Goal: Task Accomplishment & Management: Complete application form

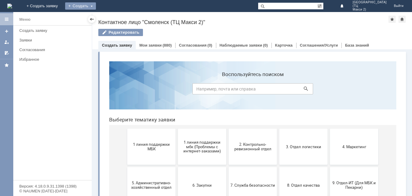
click at [96, 7] on div "Создать" at bounding box center [80, 5] width 31 height 7
click at [112, 16] on link "Заявка" at bounding box center [89, 17] width 46 height 7
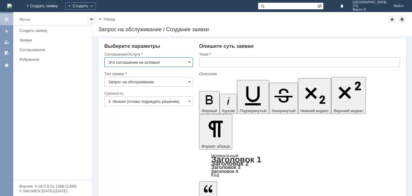
click at [186, 62] on input "Это соглашение не активно!" at bounding box center [148, 63] width 89 height 10
click at [93, 22] on div at bounding box center [91, 19] width 7 height 7
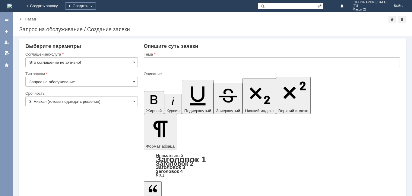
type input "Это соглашение не активно!"
click at [24, 19] on div "Назад" at bounding box center [27, 19] width 17 height 5
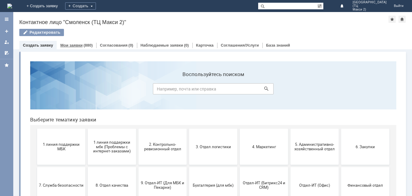
click at [88, 43] on div "(880)" at bounding box center [87, 45] width 9 height 5
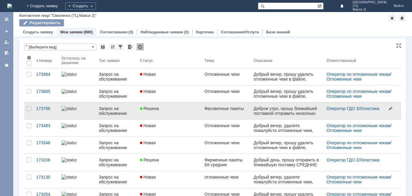
scroll to position [60, 0]
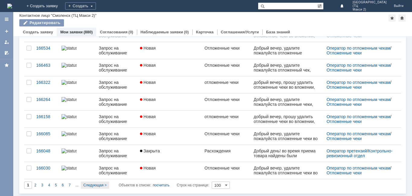
click at [104, 188] on div "Следующая >" at bounding box center [95, 185] width 28 height 7
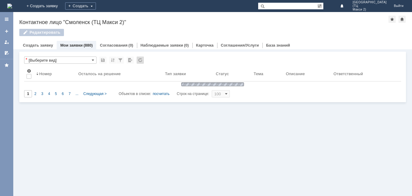
type input "2"
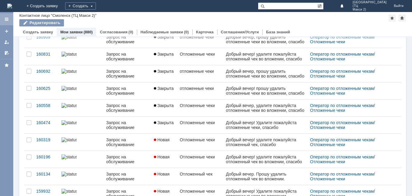
click at [5, 17] on div at bounding box center [6, 19] width 5 height 5
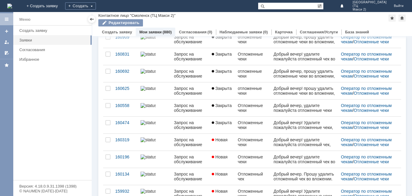
drag, startPoint x: 26, startPoint y: 5, endPoint x: 128, endPoint y: 58, distance: 115.6
click at [12, 5] on img at bounding box center [9, 6] width 5 height 5
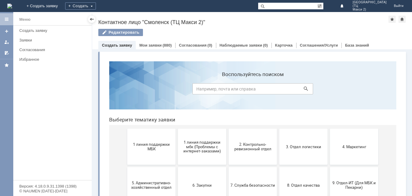
click at [43, 21] on div "Меню" at bounding box center [52, 19] width 78 height 12
